Goal: Use online tool/utility: Utilize a website feature to perform a specific function

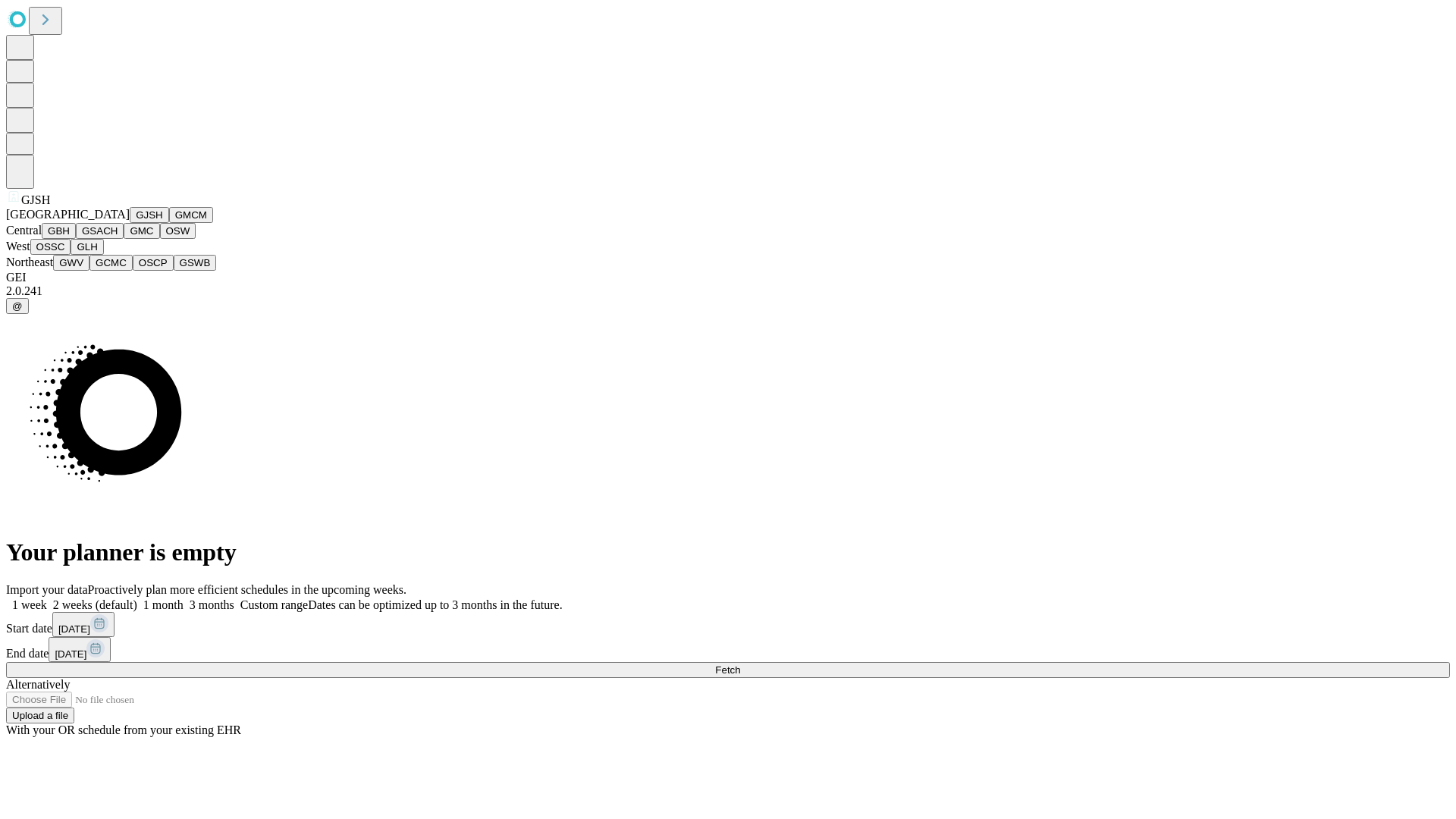
click at [130, 222] on button "GJSH" at bounding box center [149, 215] width 39 height 16
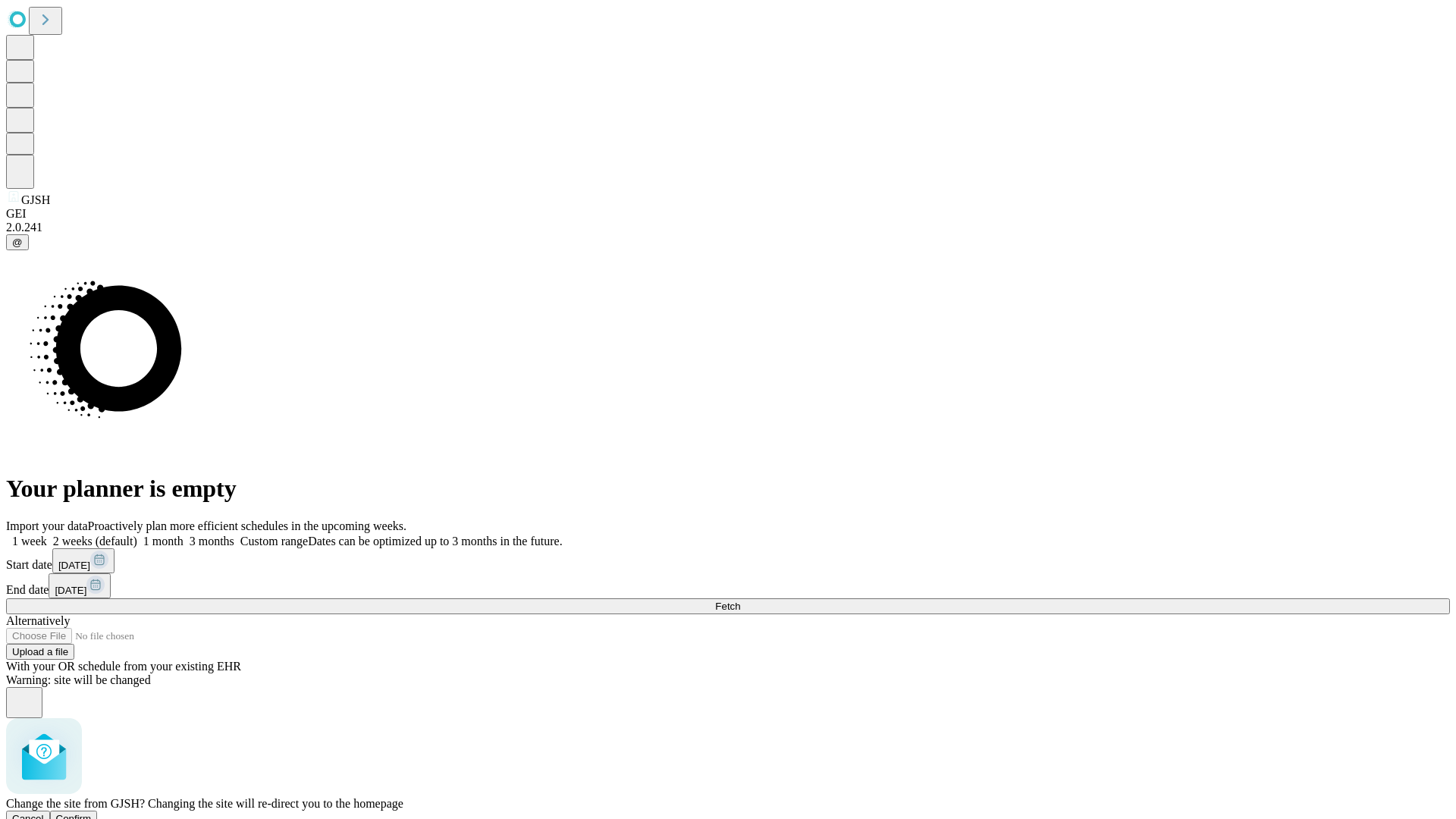
click at [92, 813] on span "Confirm" at bounding box center [73, 818] width 36 height 11
click at [137, 534] on label "2 weeks (default)" at bounding box center [92, 541] width 90 height 13
click at [740, 600] on span "Fetch" at bounding box center [727, 606] width 25 height 11
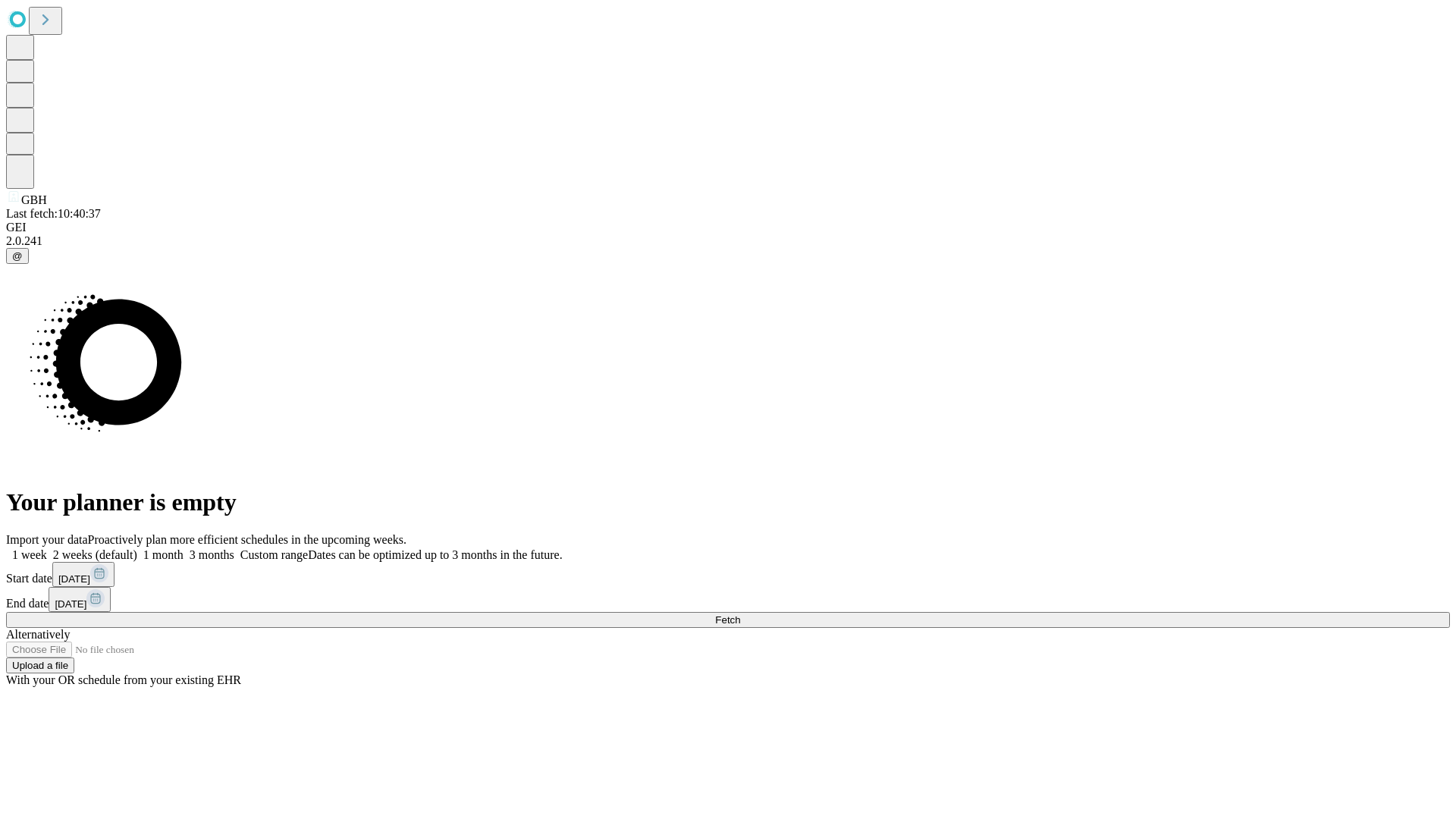
click at [137, 548] on label "2 weeks (default)" at bounding box center [92, 554] width 90 height 13
click at [740, 614] on span "Fetch" at bounding box center [727, 620] width 25 height 11
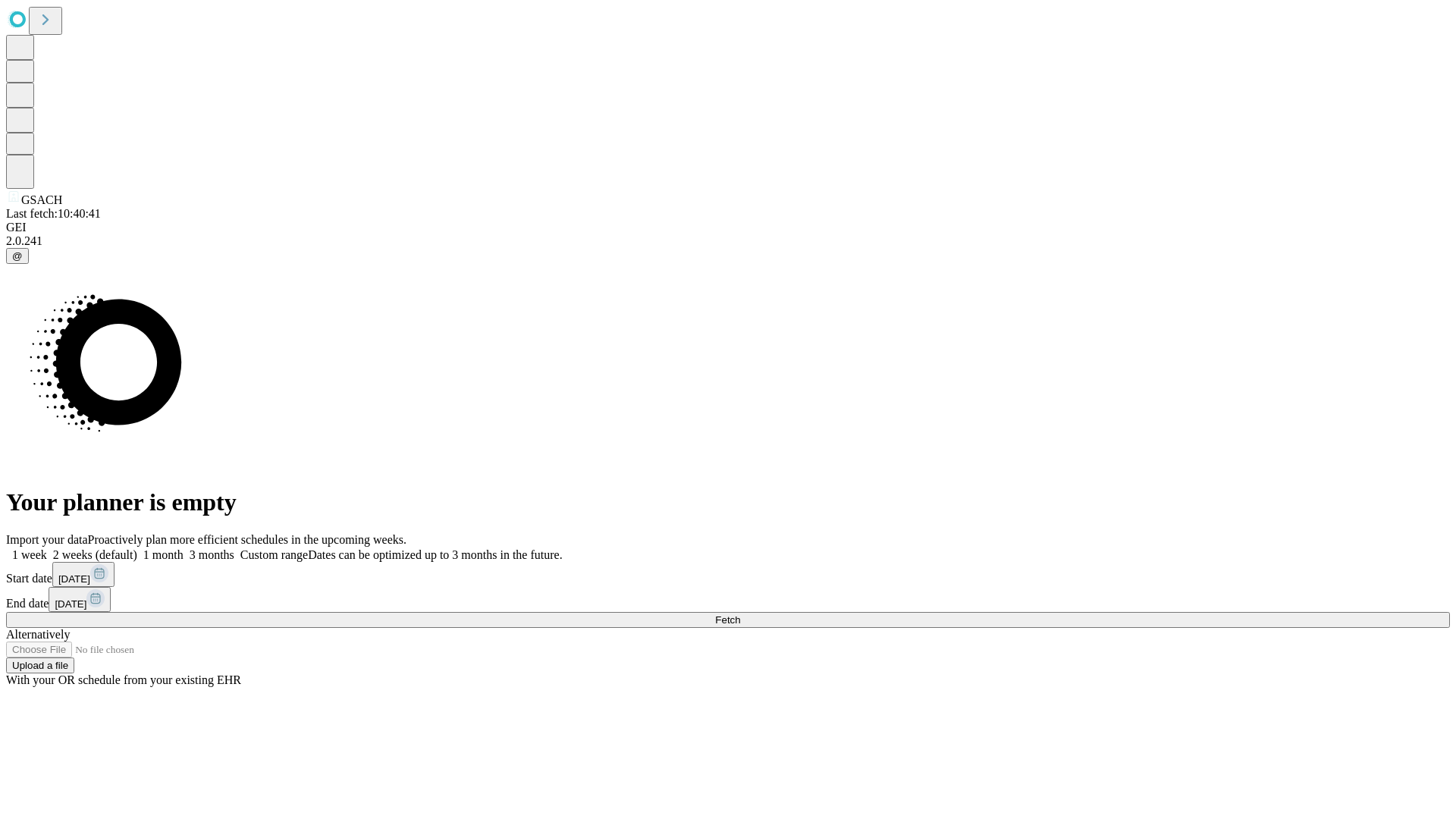
click at [137, 548] on label "2 weeks (default)" at bounding box center [92, 554] width 90 height 13
click at [740, 614] on span "Fetch" at bounding box center [727, 620] width 25 height 11
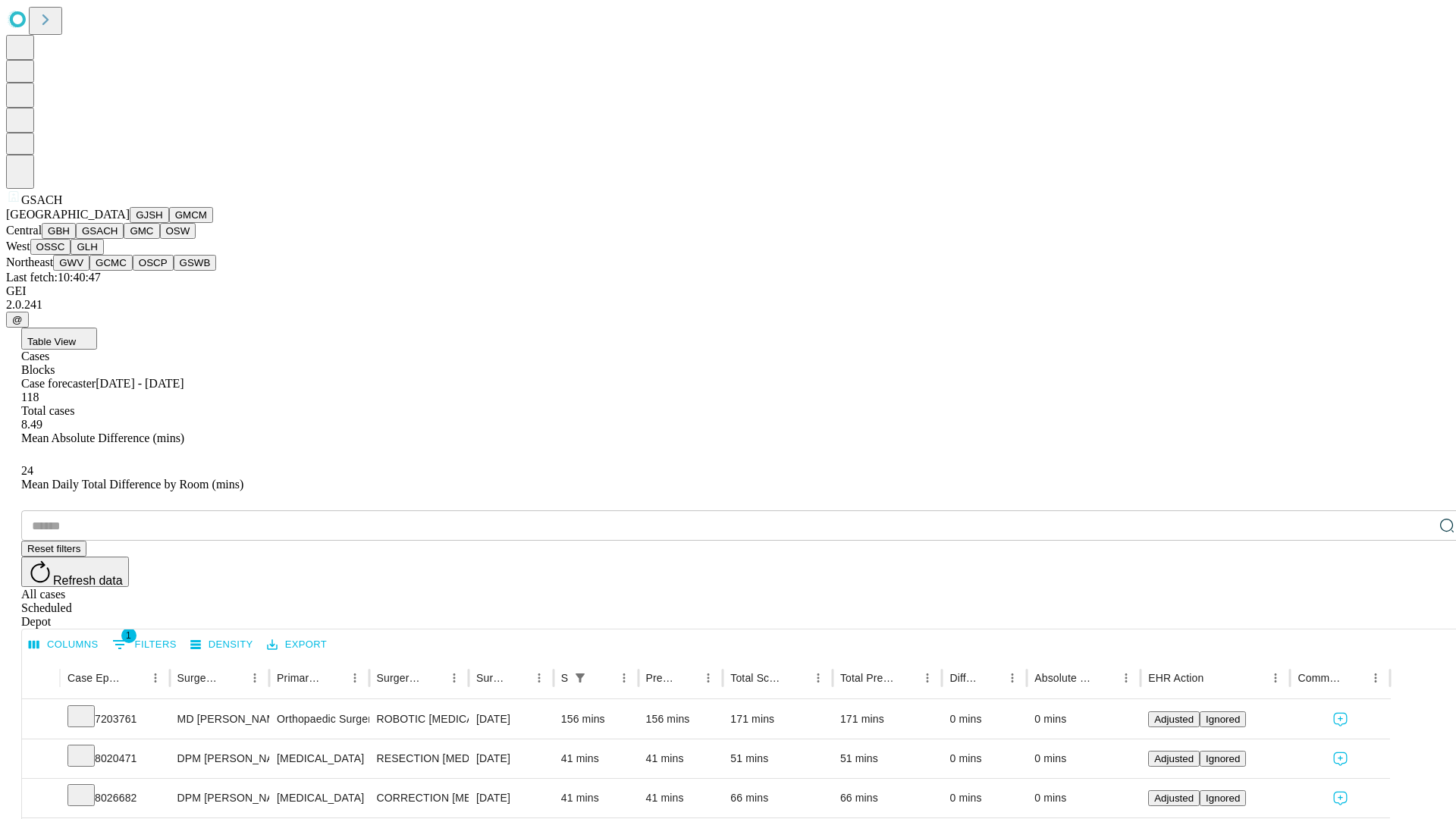
click at [124, 238] on button "GMC" at bounding box center [141, 230] width 36 height 16
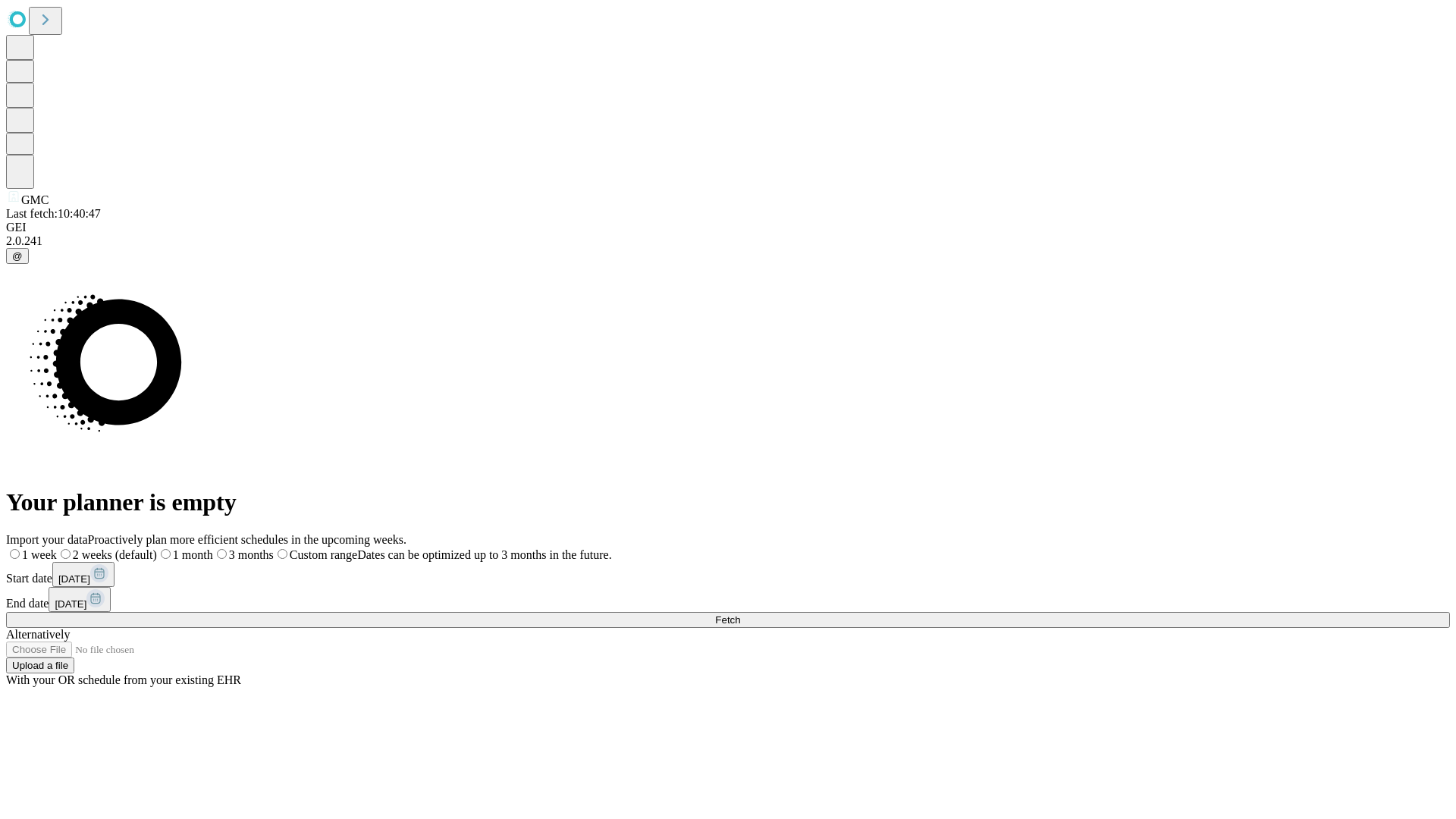
click at [157, 548] on label "2 weeks (default)" at bounding box center [106, 554] width 100 height 13
click at [740, 614] on span "Fetch" at bounding box center [727, 620] width 25 height 11
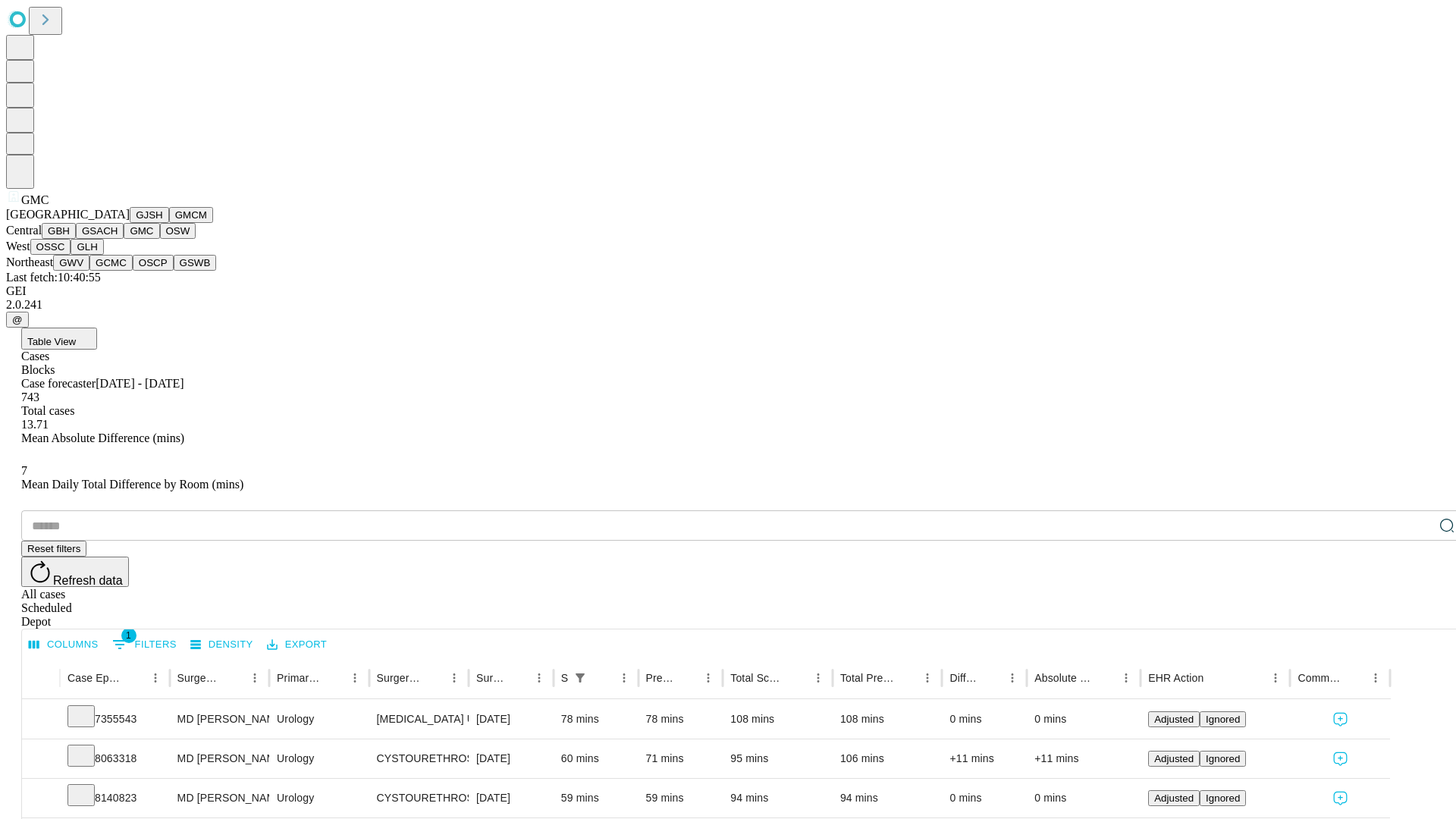
click at [160, 238] on button "OSW" at bounding box center [179, 230] width 37 height 16
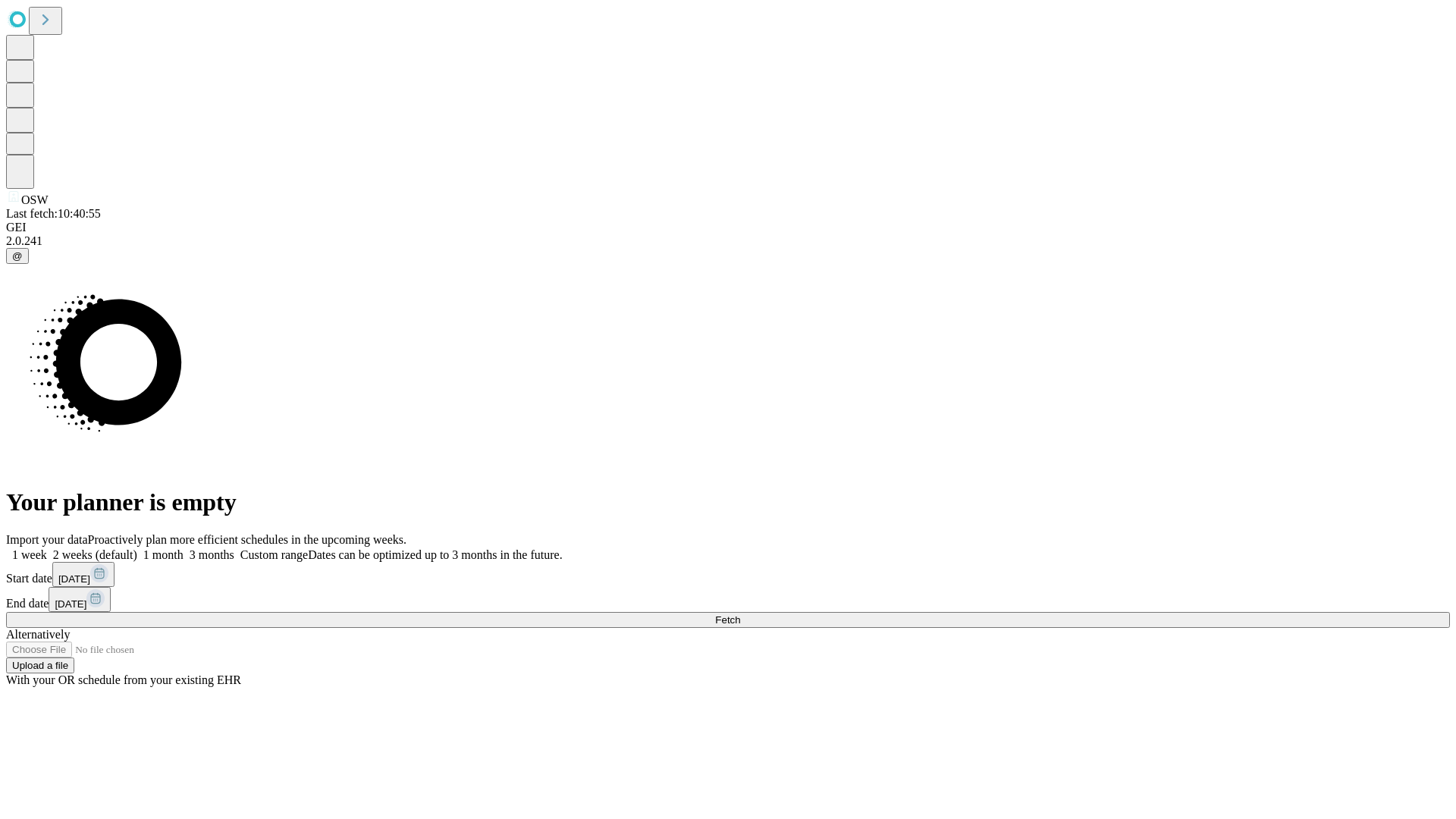
click at [137, 548] on label "2 weeks (default)" at bounding box center [92, 554] width 90 height 13
click at [740, 614] on span "Fetch" at bounding box center [727, 620] width 25 height 11
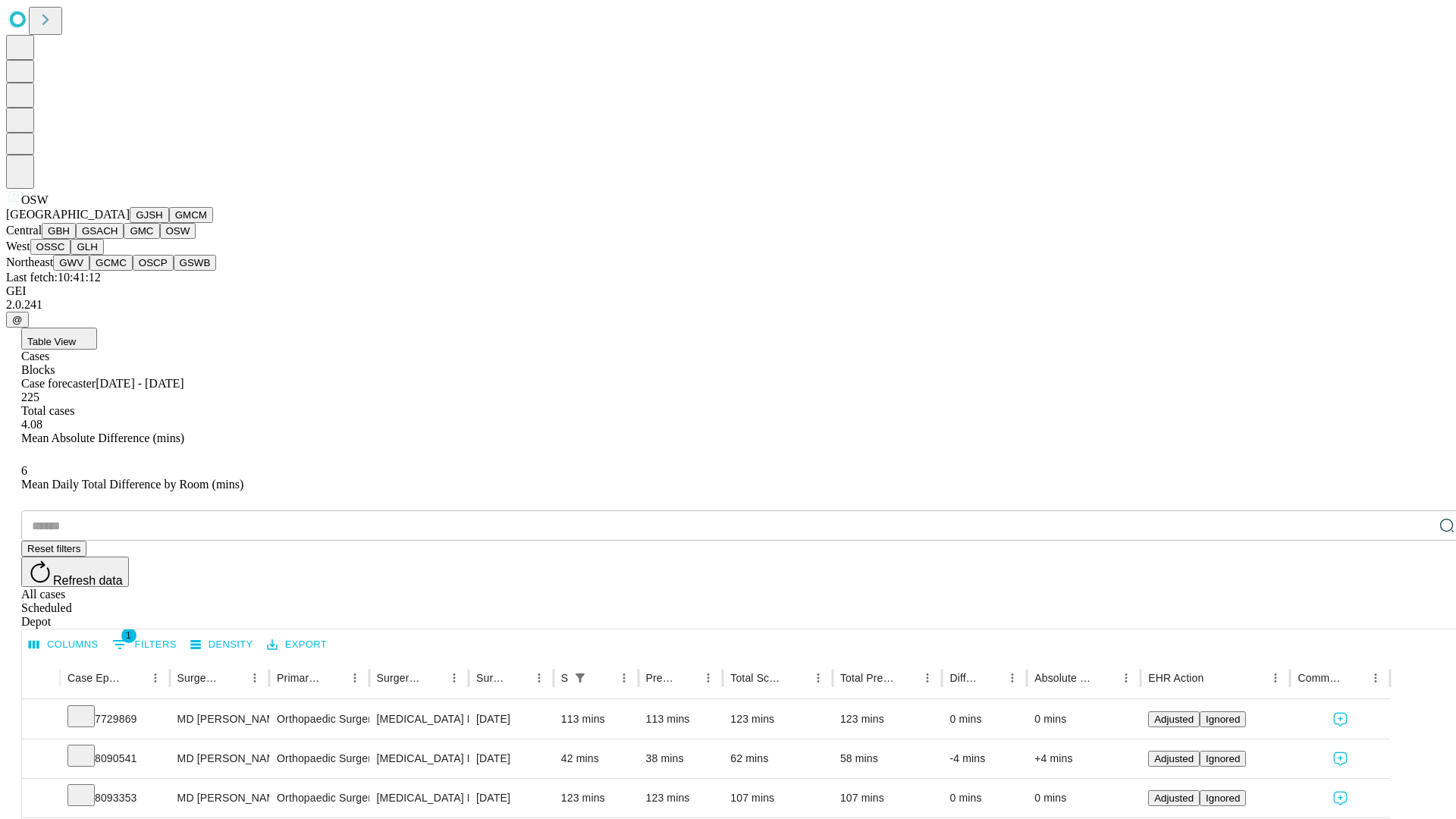
click at [71, 254] on button "OSSC" at bounding box center [50, 246] width 41 height 16
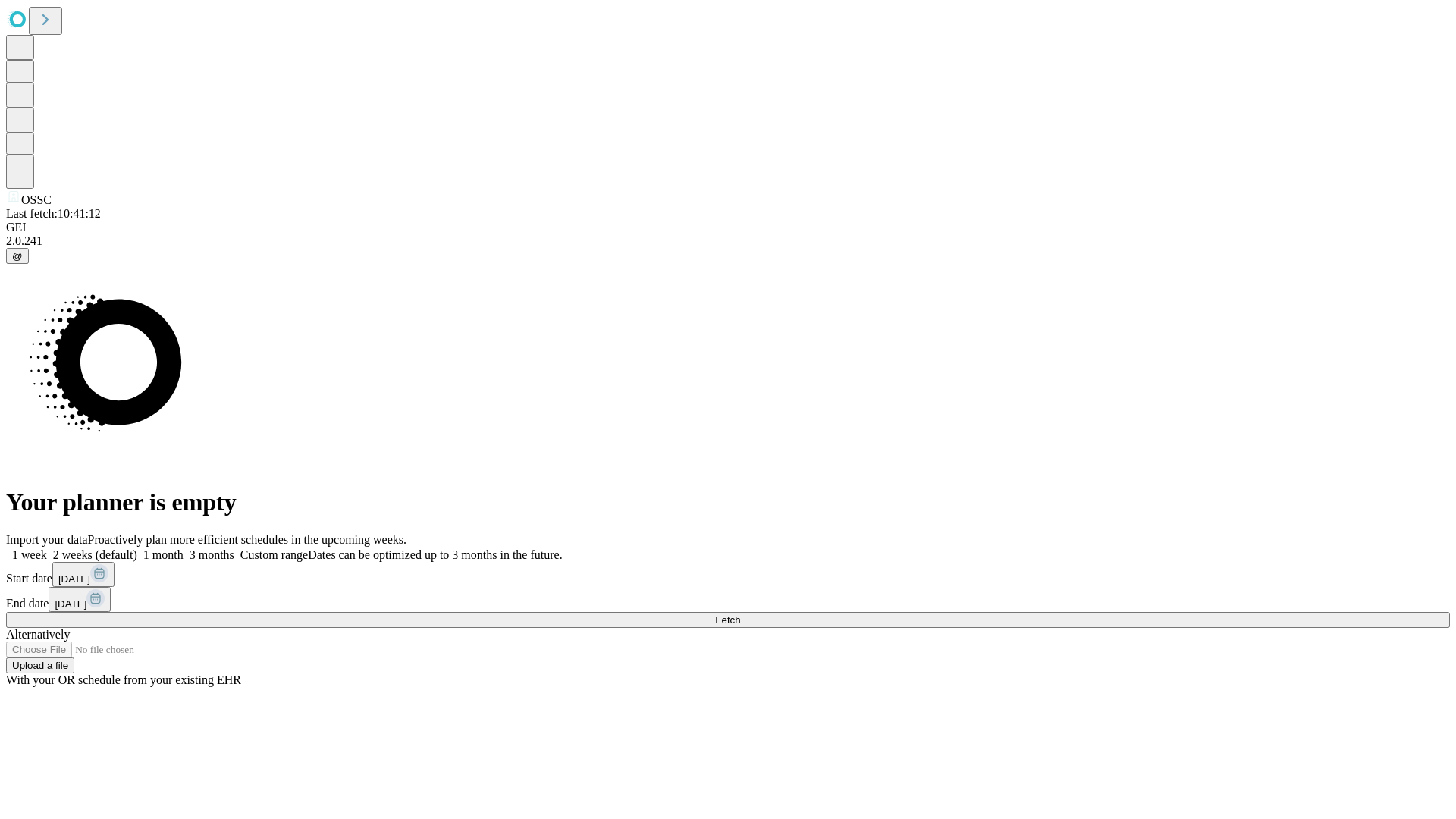
click at [137, 548] on label "2 weeks (default)" at bounding box center [92, 554] width 90 height 13
click at [740, 614] on span "Fetch" at bounding box center [727, 620] width 25 height 11
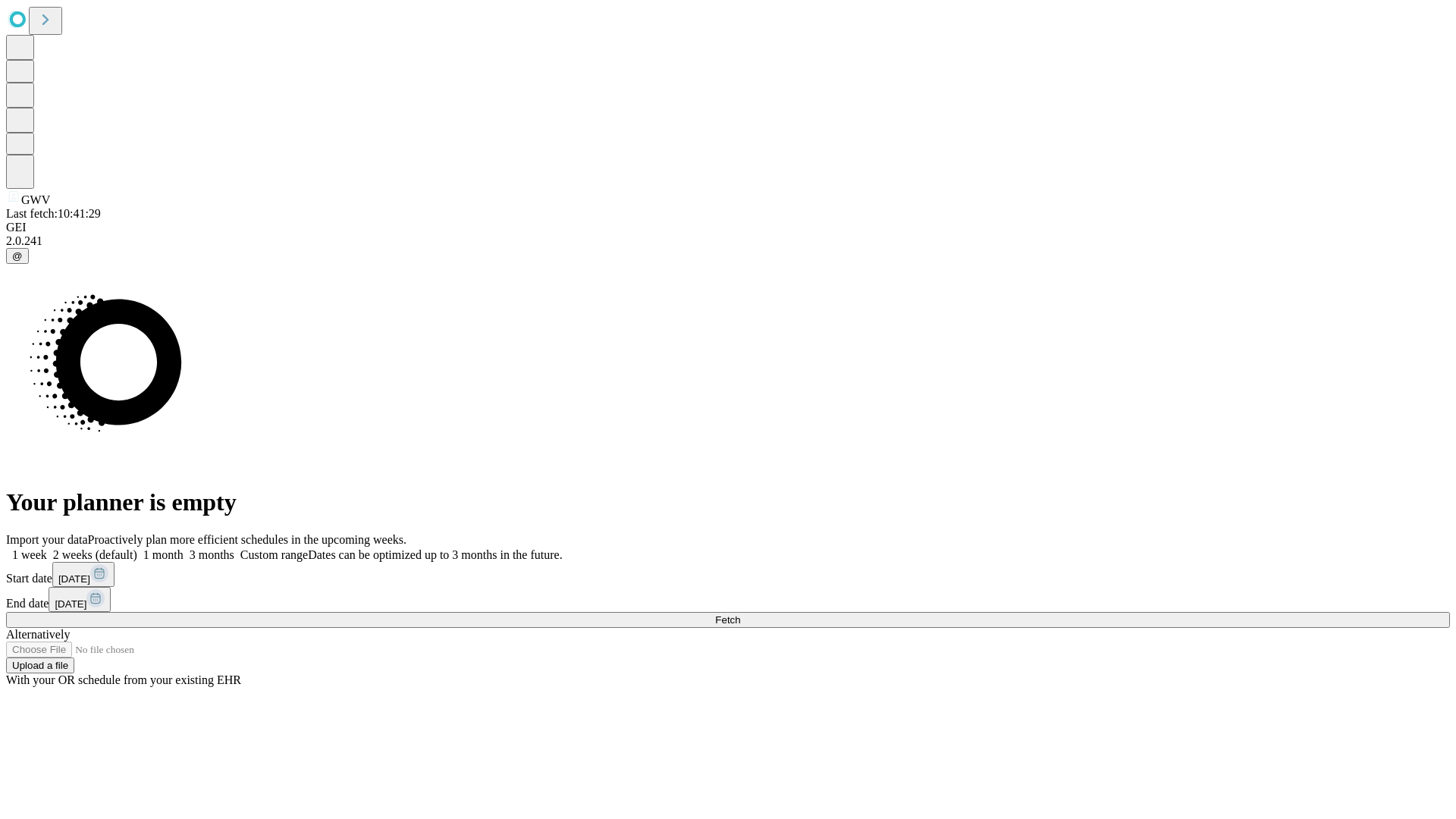
click at [137, 548] on label "2 weeks (default)" at bounding box center [92, 554] width 90 height 13
click at [740, 614] on span "Fetch" at bounding box center [727, 620] width 25 height 11
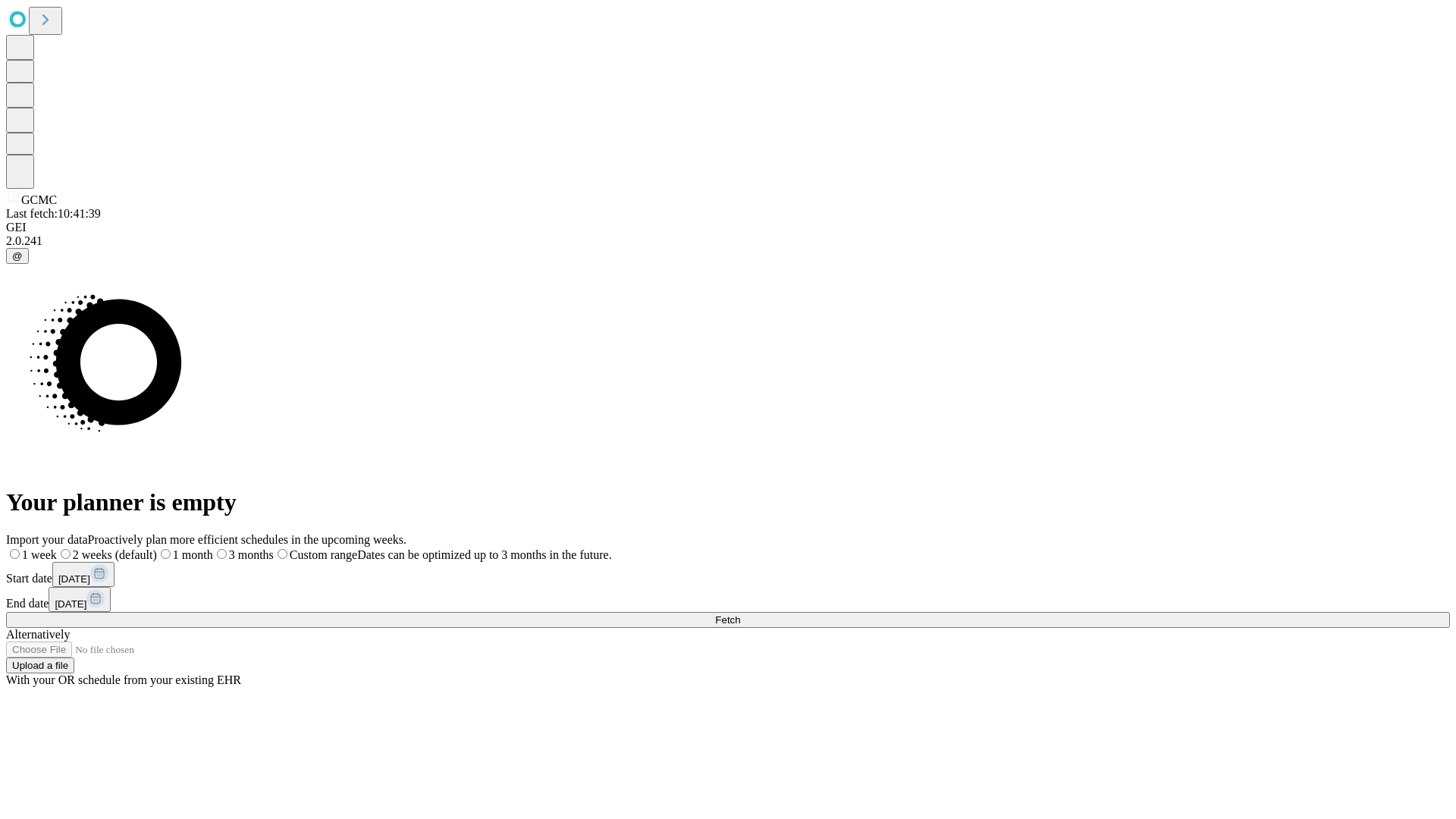
click at [157, 548] on label "2 weeks (default)" at bounding box center [106, 554] width 100 height 13
click at [740, 614] on span "Fetch" at bounding box center [727, 620] width 25 height 11
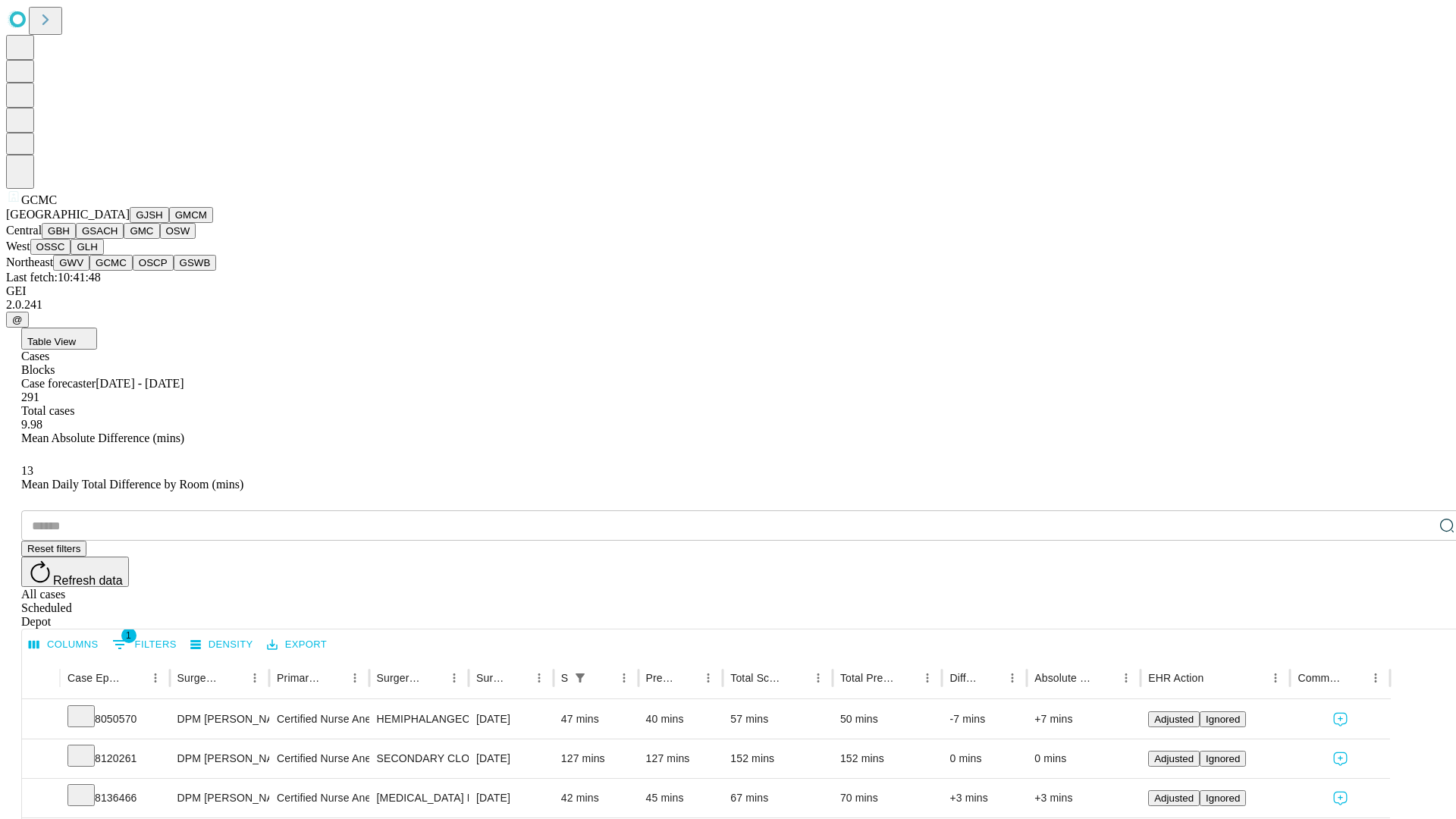
click at [132, 270] on button "OSCP" at bounding box center [152, 262] width 41 height 16
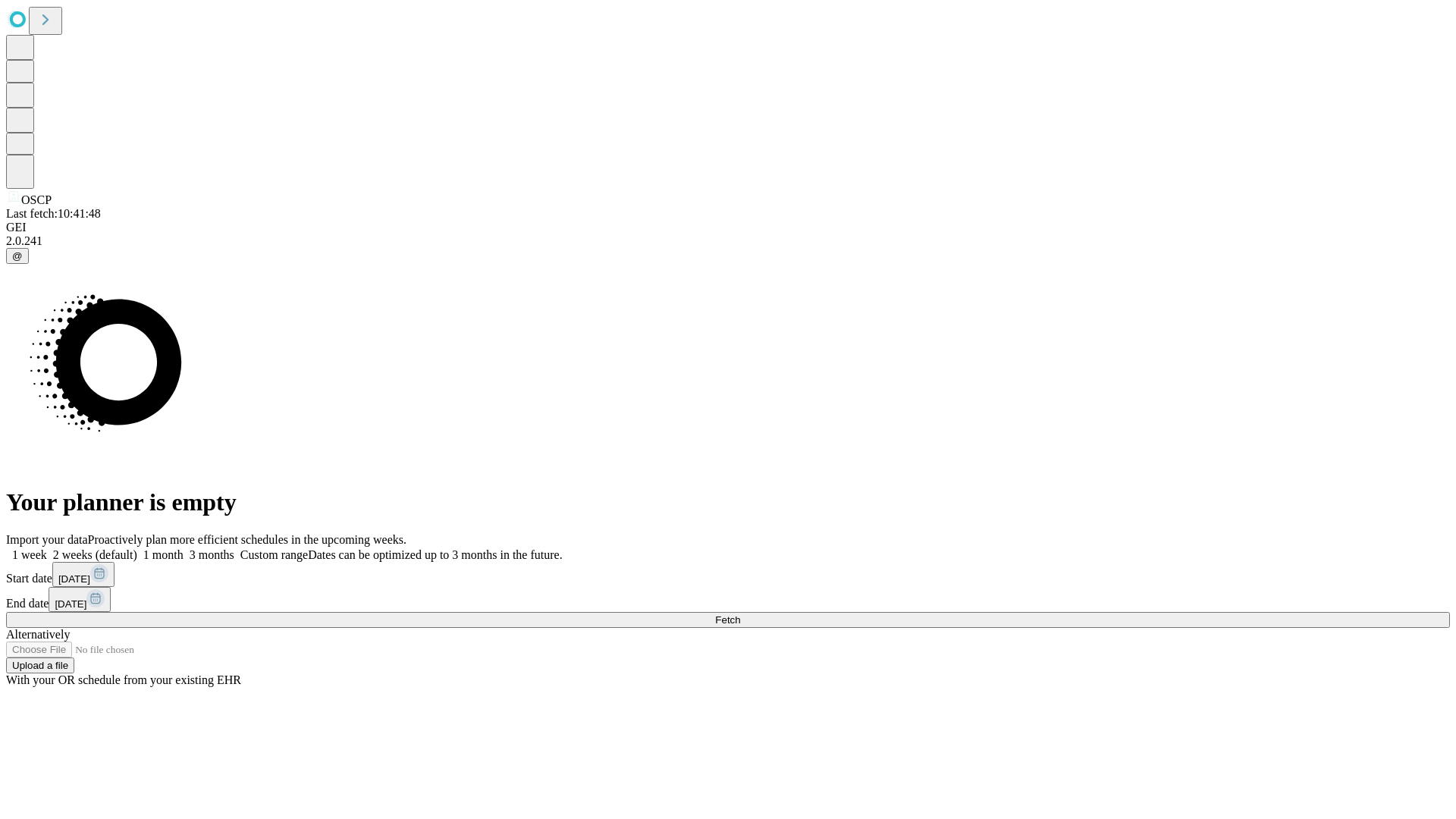
click at [137, 548] on label "2 weeks (default)" at bounding box center [92, 554] width 90 height 13
click at [740, 614] on span "Fetch" at bounding box center [727, 620] width 25 height 11
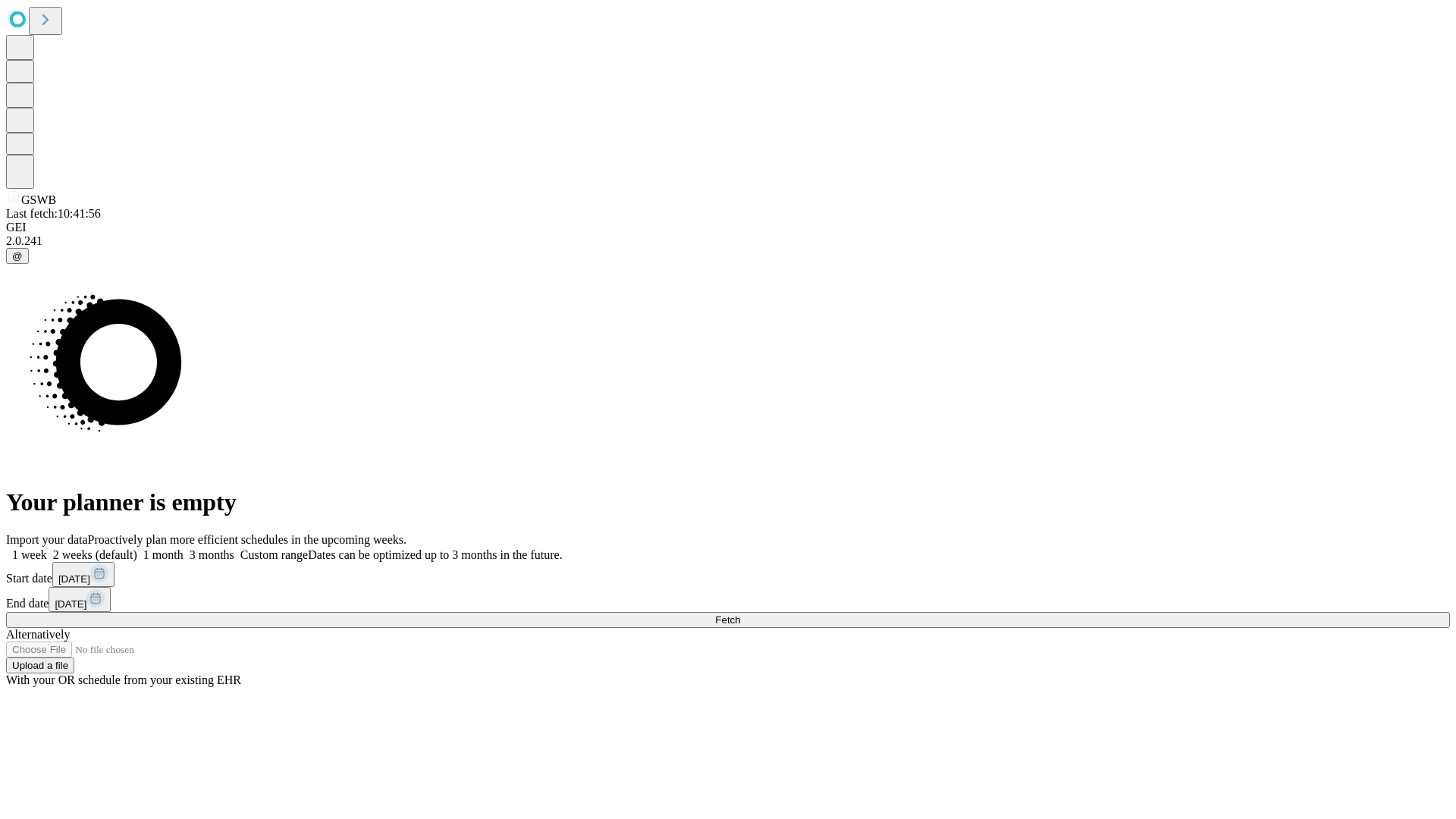
click at [137, 548] on label "2 weeks (default)" at bounding box center [92, 554] width 90 height 13
click at [740, 614] on span "Fetch" at bounding box center [727, 620] width 25 height 11
